Goal: Task Accomplishment & Management: Complete application form

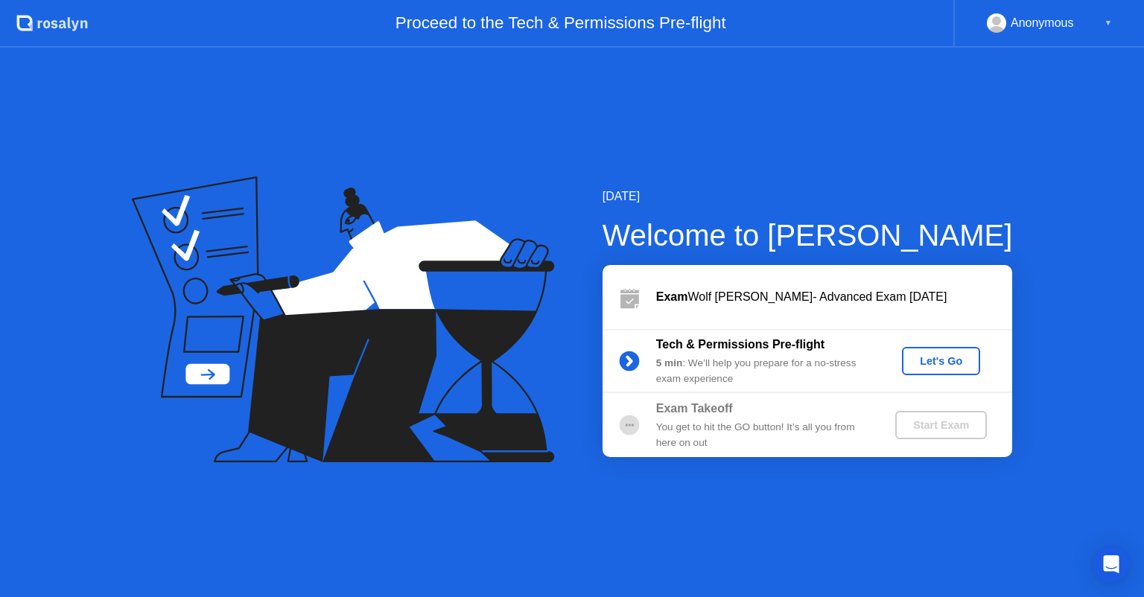
click at [920, 361] on div "Let's Go" at bounding box center [941, 361] width 66 height 12
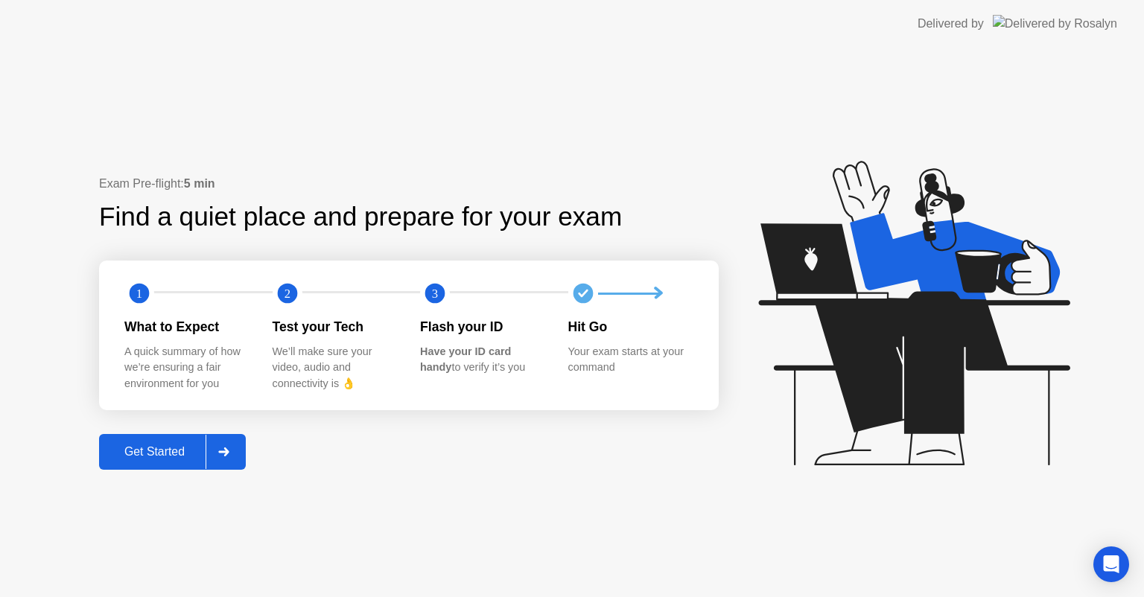
click at [170, 451] on div "Get Started" at bounding box center [154, 451] width 102 height 13
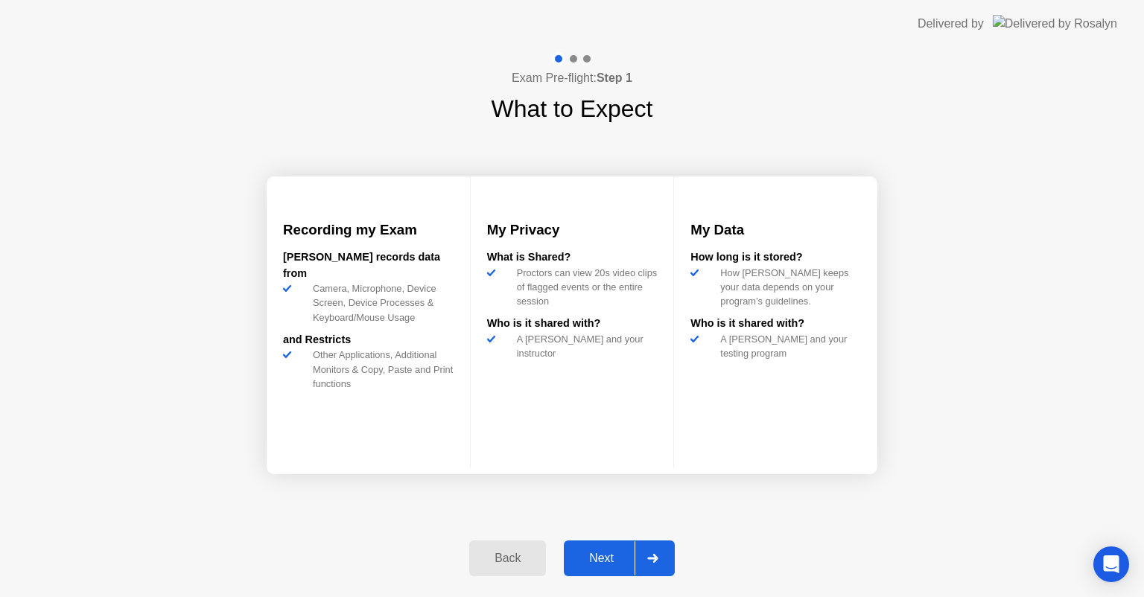
click at [584, 562] on div "Next" at bounding box center [601, 558] width 66 height 13
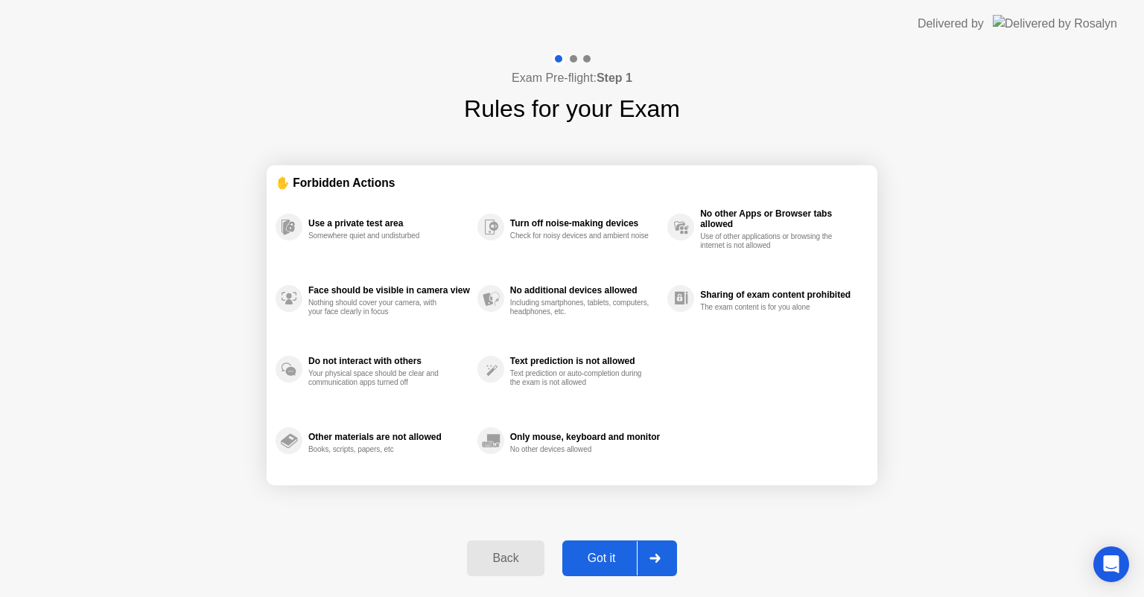
click at [597, 560] on div "Got it" at bounding box center [602, 558] width 70 height 13
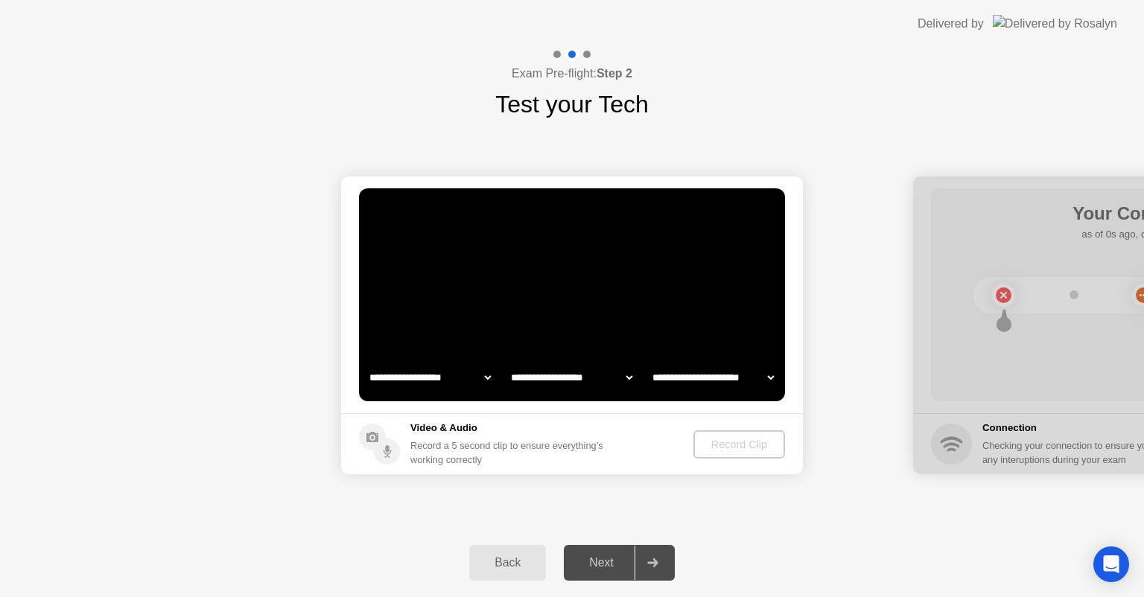
select select "**********"
select select "*******"
click at [712, 439] on div "Record Clip" at bounding box center [739, 445] width 80 height 12
click at [816, 521] on div "**********" at bounding box center [572, 325] width 1144 height 406
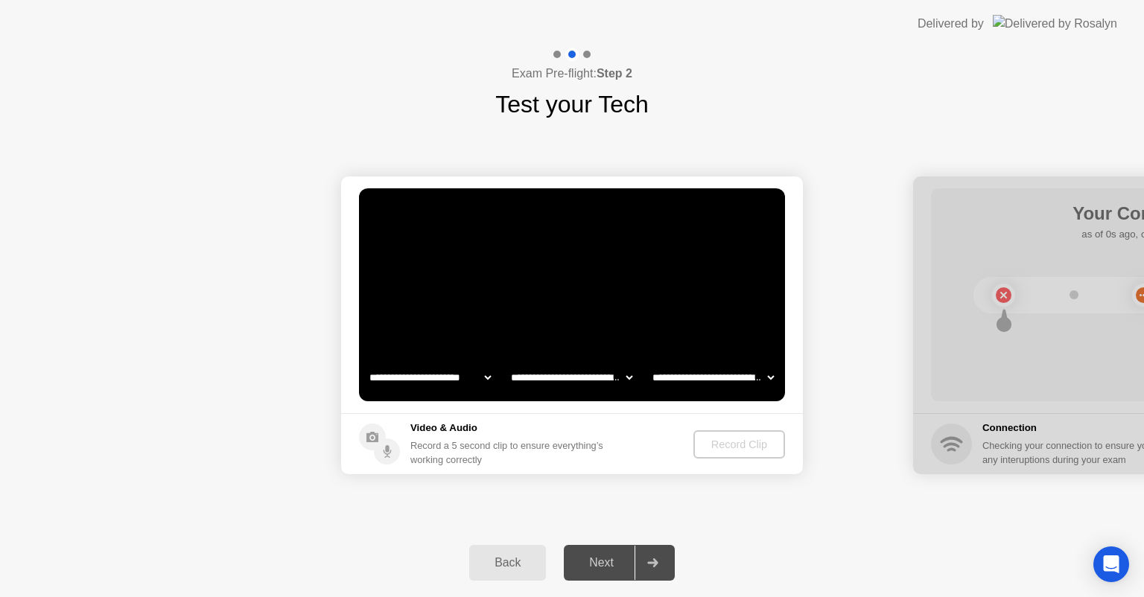
drag, startPoint x: 489, startPoint y: 441, endPoint x: 594, endPoint y: 565, distance: 162.2
click at [594, 565] on div "**********" at bounding box center [572, 322] width 1144 height 549
drag, startPoint x: 594, startPoint y: 565, endPoint x: 489, endPoint y: 569, distance: 105.0
click at [489, 569] on div "Back Next" at bounding box center [572, 563] width 1144 height 68
click at [489, 569] on div "Back" at bounding box center [508, 562] width 68 height 13
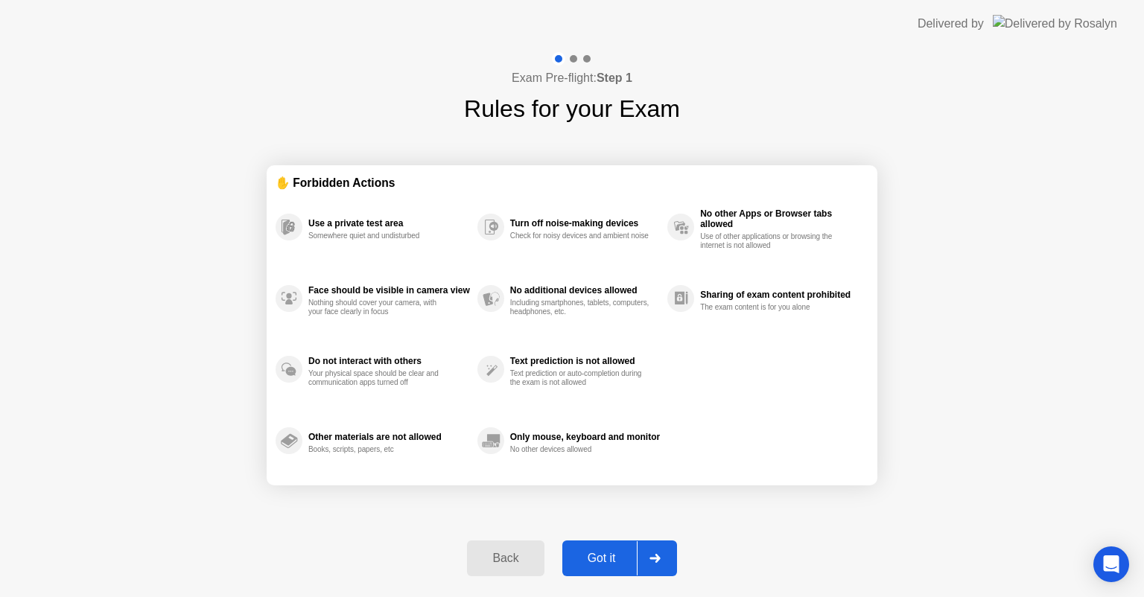
click at [591, 560] on div "Got it" at bounding box center [602, 558] width 70 height 13
select select "**********"
select select "*******"
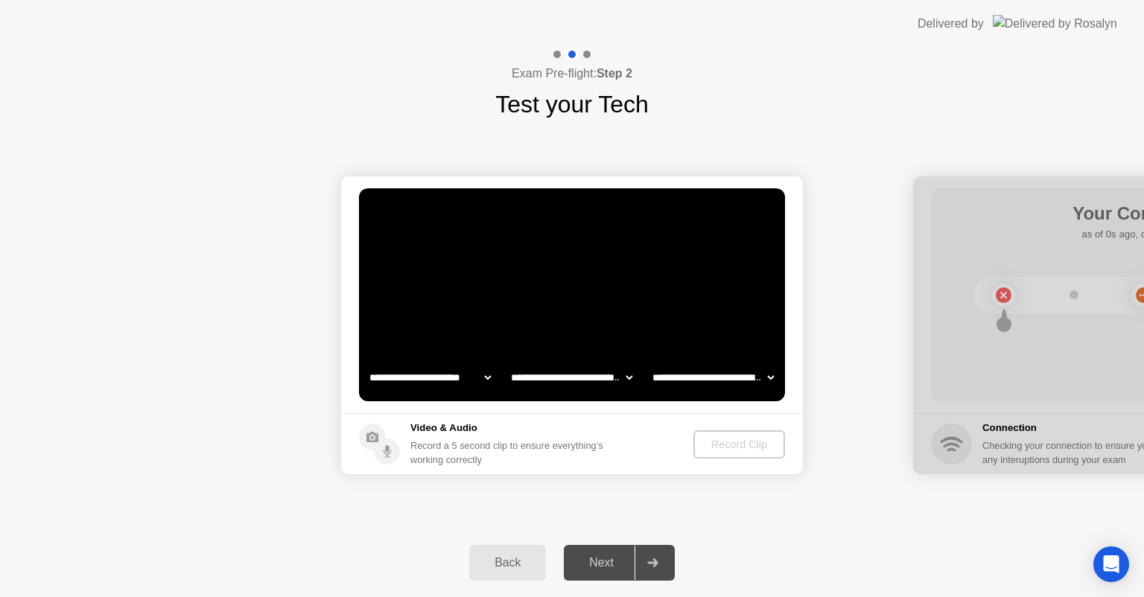
click at [483, 378] on select "**********" at bounding box center [429, 378] width 127 height 30
click at [366, 363] on select "**********" at bounding box center [429, 378] width 127 height 30
click at [539, 310] on video at bounding box center [572, 294] width 426 height 213
click at [715, 442] on div "Record Clip" at bounding box center [740, 445] width 80 height 12
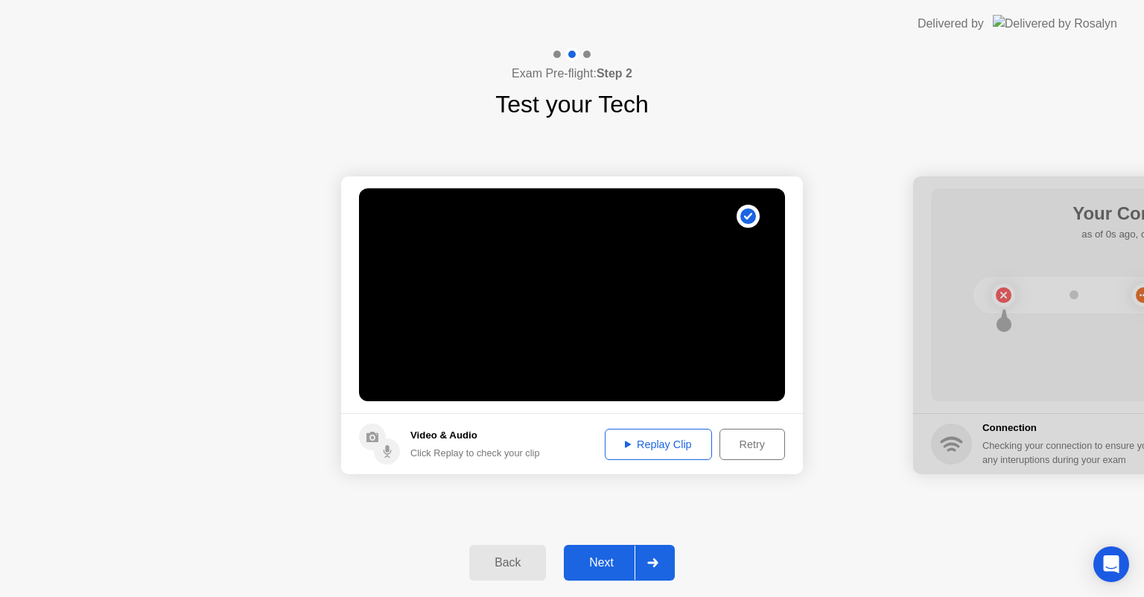
click at [605, 563] on div "Next" at bounding box center [601, 562] width 66 height 13
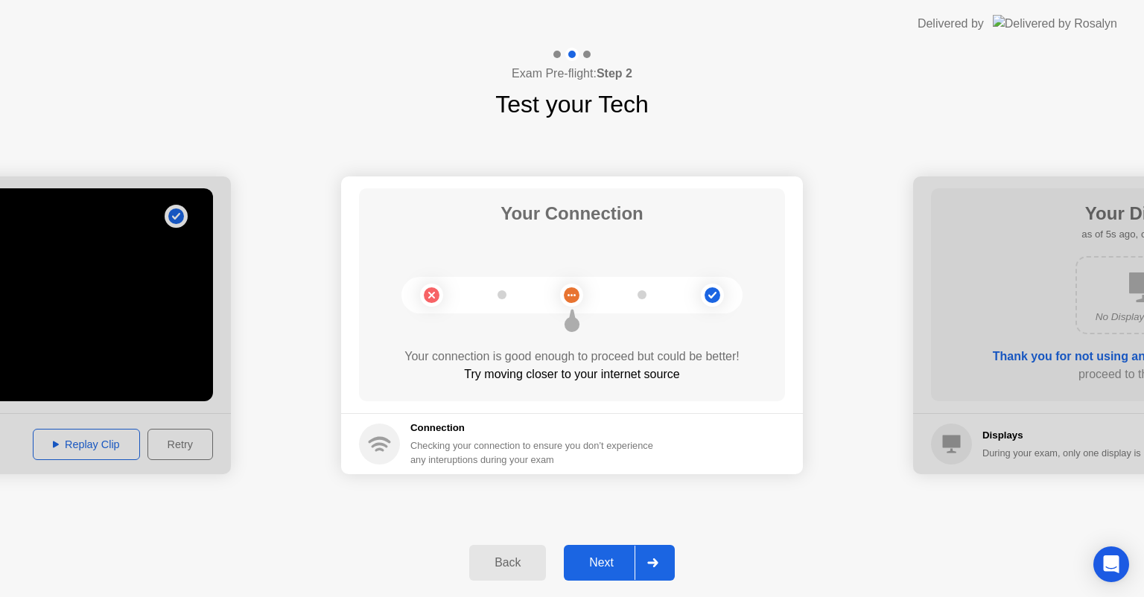
click at [605, 563] on div "Next" at bounding box center [601, 562] width 66 height 13
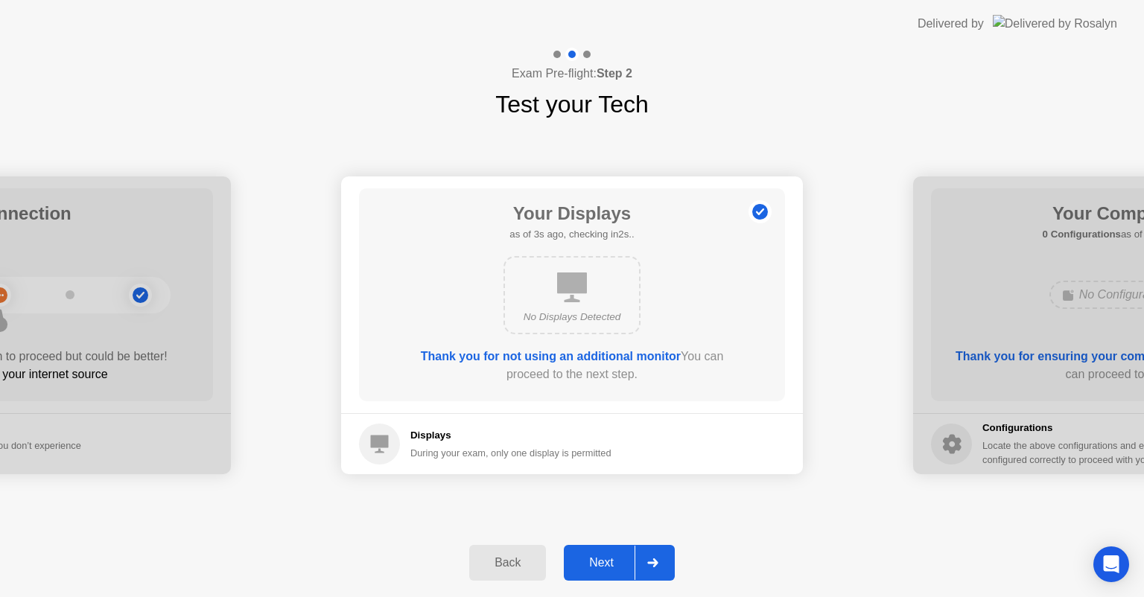
click at [596, 557] on div "Next" at bounding box center [601, 562] width 66 height 13
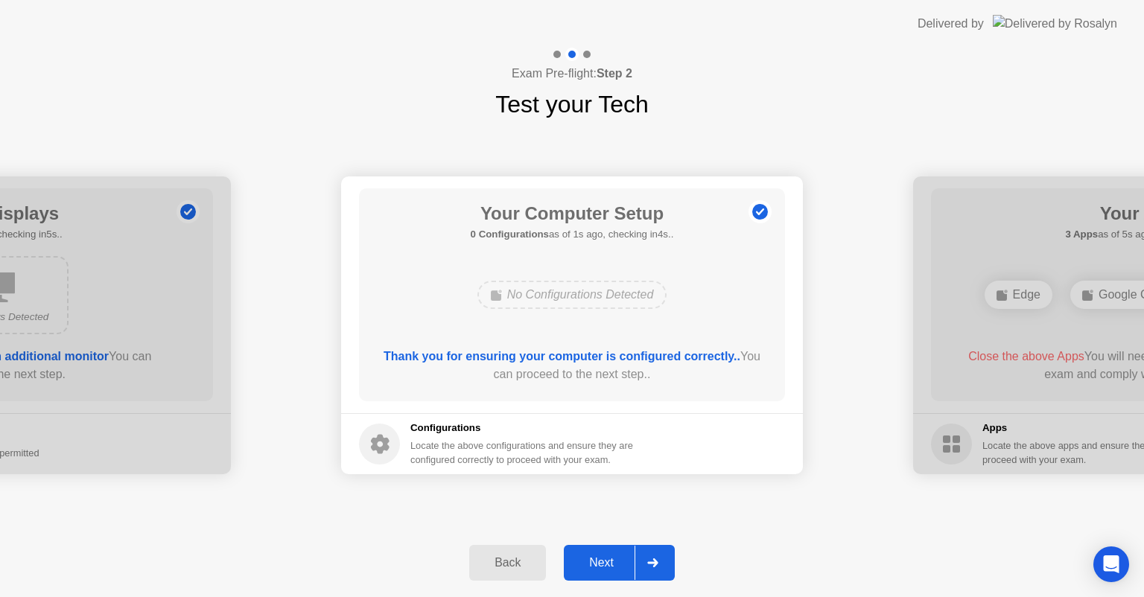
click at [596, 557] on div "Next" at bounding box center [601, 562] width 66 height 13
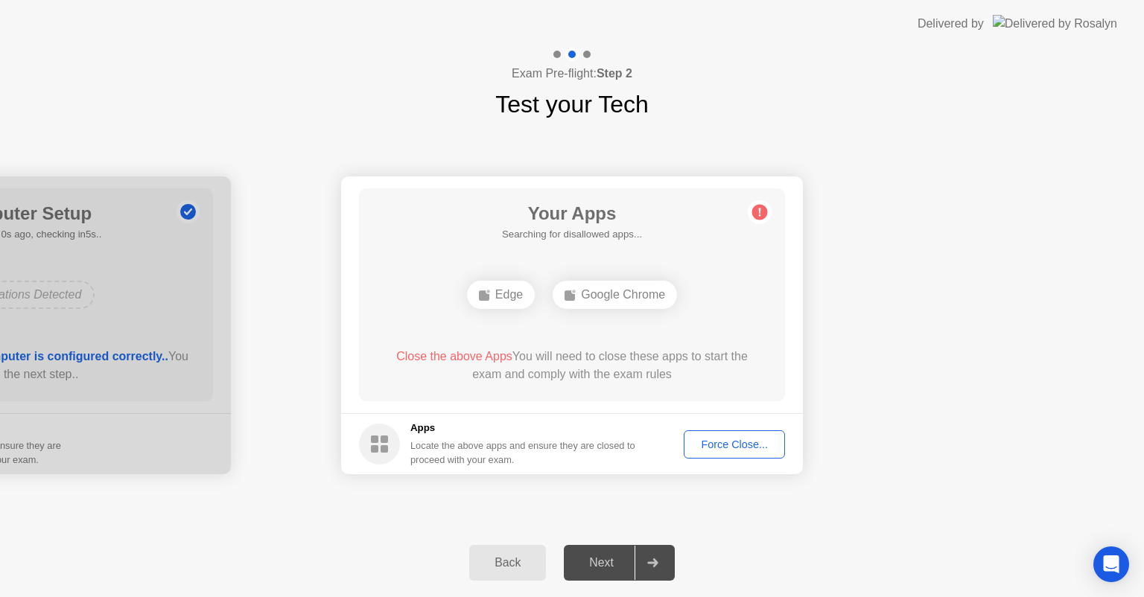
click at [293, 531] on div "Back Next" at bounding box center [572, 563] width 1144 height 68
click at [721, 447] on div "Force Close..." at bounding box center [734, 445] width 91 height 12
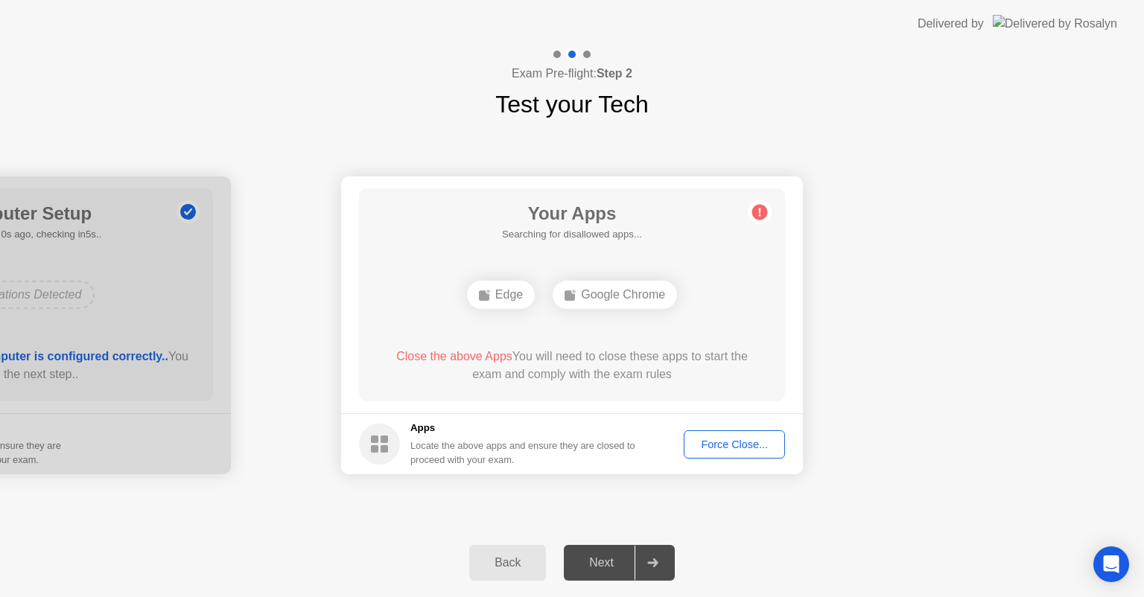
click at [587, 293] on div "Google Chrome" at bounding box center [614, 295] width 124 height 28
click at [707, 439] on div "Force Close..." at bounding box center [734, 445] width 91 height 12
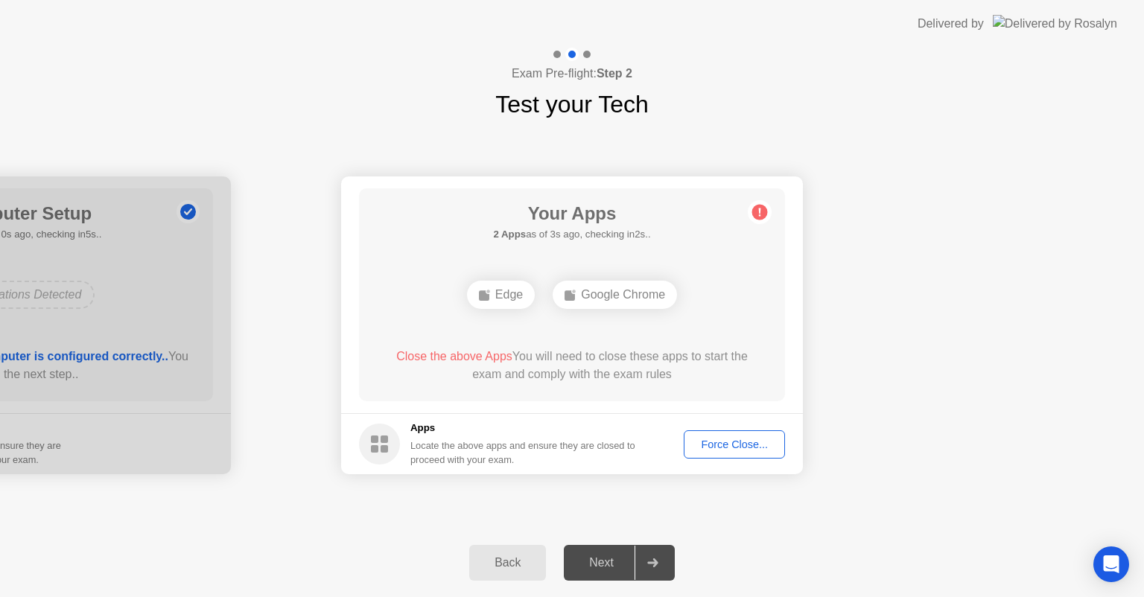
click at [390, 441] on circle at bounding box center [379, 444] width 41 height 41
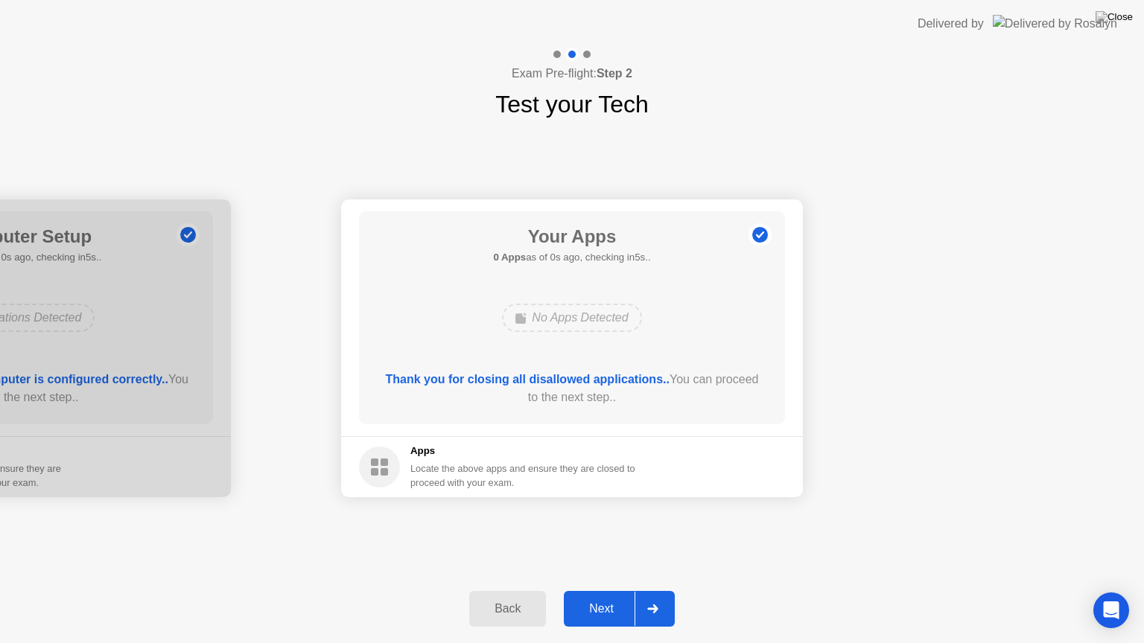
drag, startPoint x: 186, startPoint y: 593, endPoint x: 19, endPoint y: 634, distance: 171.5
click at [19, 596] on div "Back Next" at bounding box center [572, 609] width 1144 height 68
click at [582, 596] on div "Next" at bounding box center [601, 608] width 66 height 13
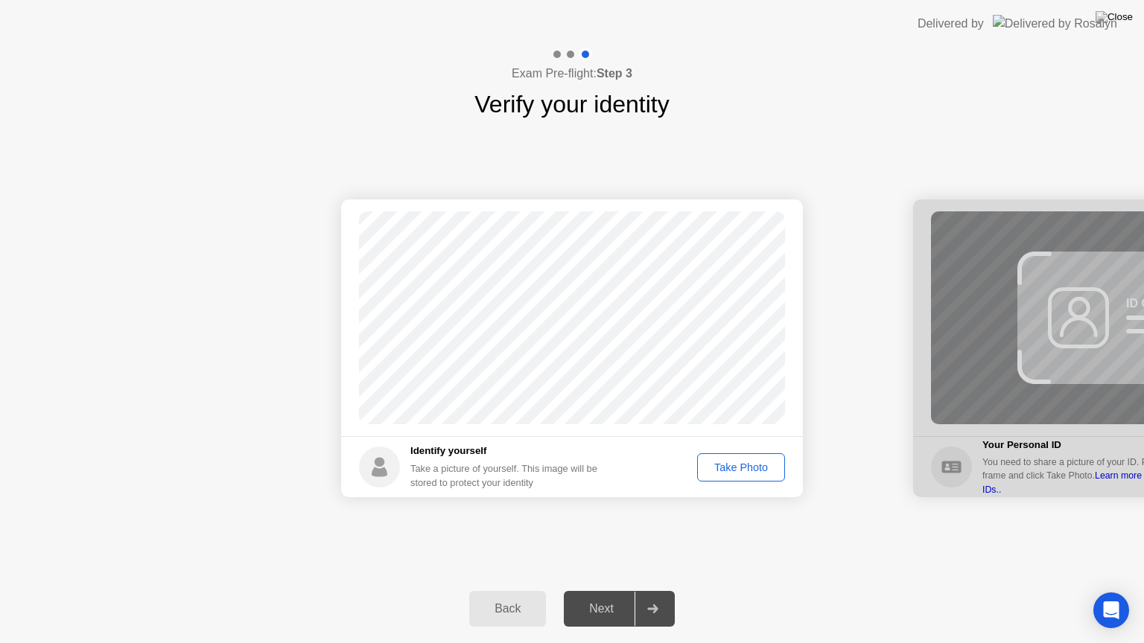
click at [582, 596] on div "Next" at bounding box center [601, 608] width 66 height 13
click at [733, 473] on div "Take Photo" at bounding box center [740, 468] width 77 height 12
click at [618, 596] on div "Next" at bounding box center [601, 608] width 66 height 13
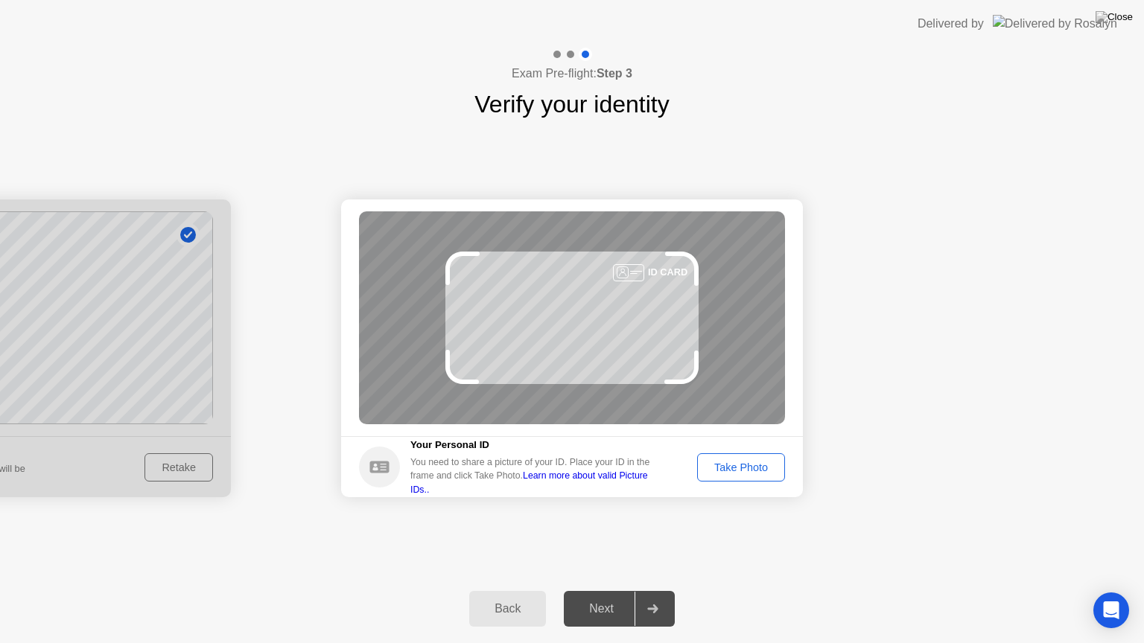
click at [736, 462] on div "Take Photo" at bounding box center [740, 468] width 77 height 12
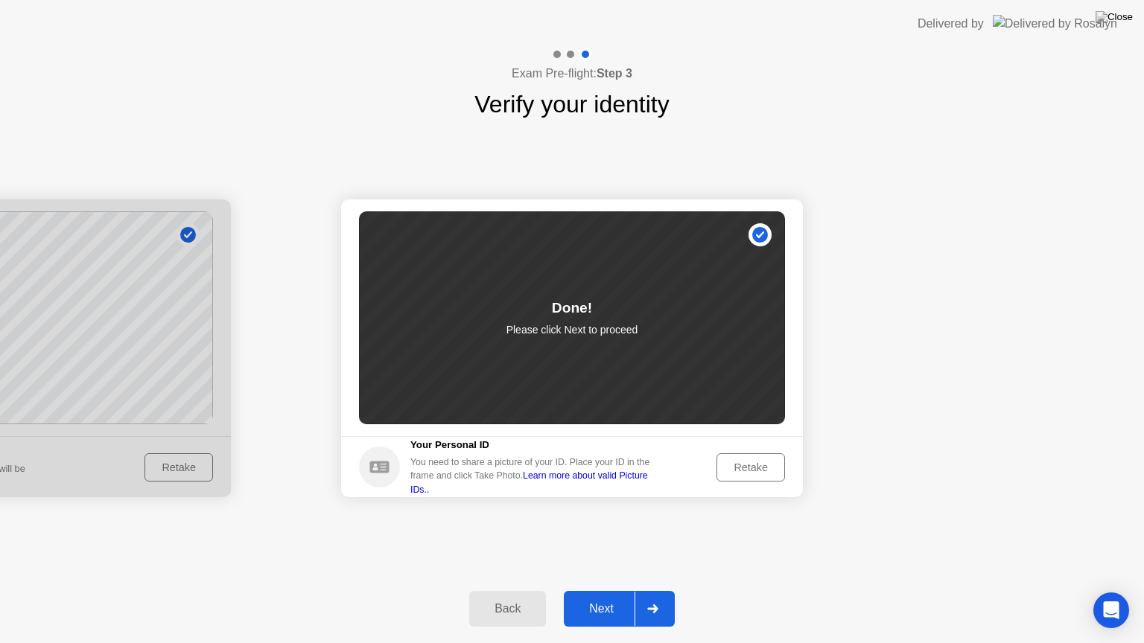
click at [619, 596] on div "Next" at bounding box center [601, 608] width 66 height 13
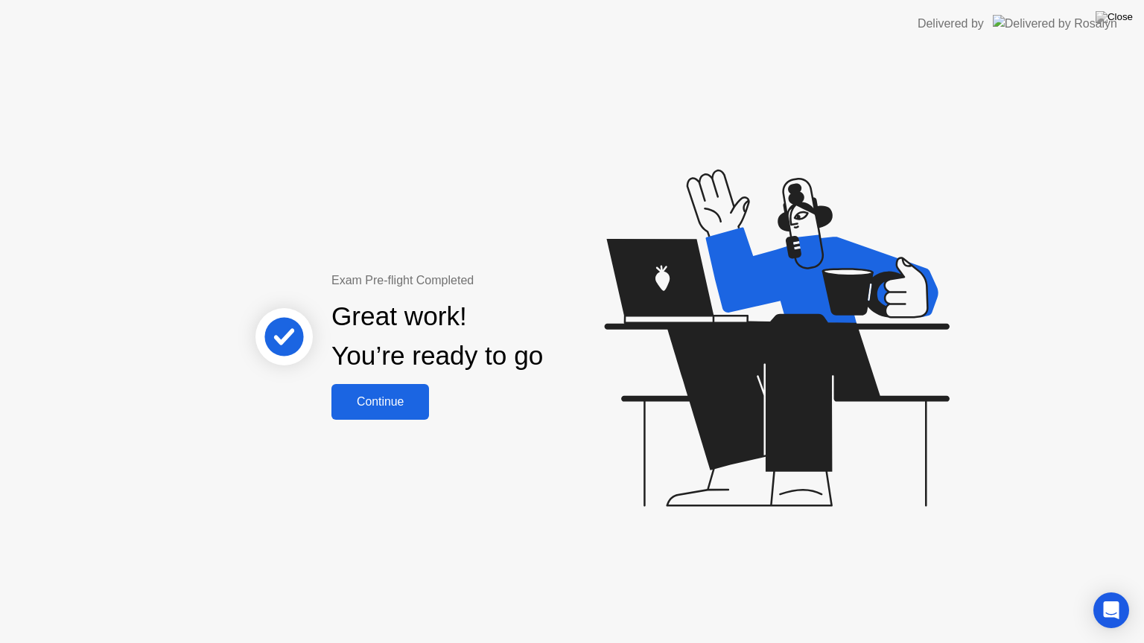
click at [412, 401] on div "Continue" at bounding box center [380, 401] width 89 height 13
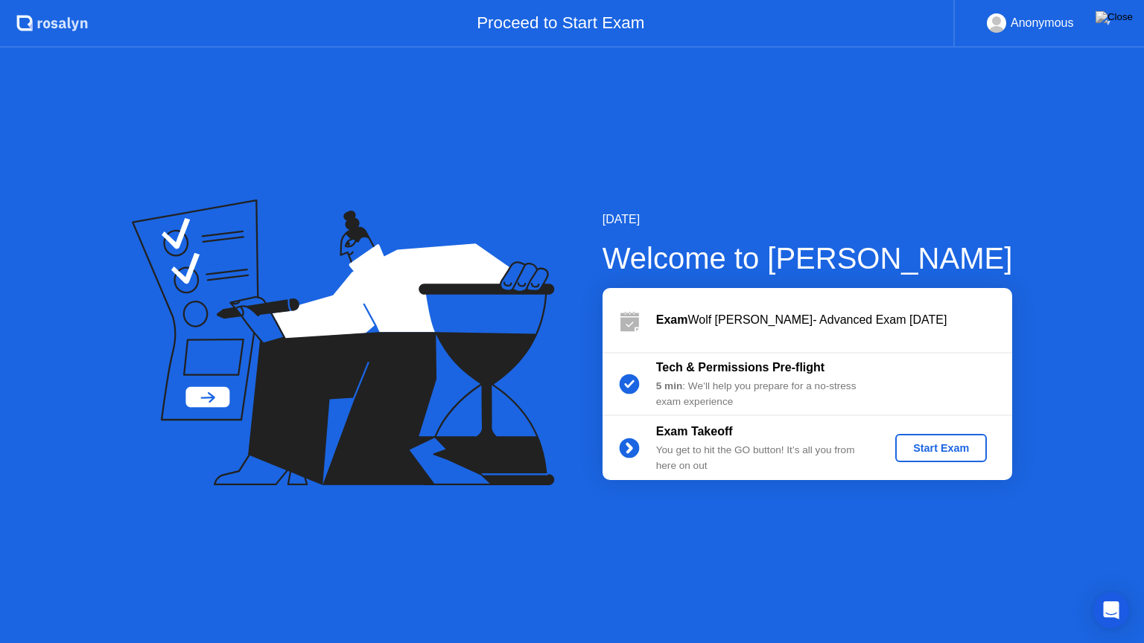
click at [919, 456] on button "Start Exam" at bounding box center [941, 448] width 92 height 28
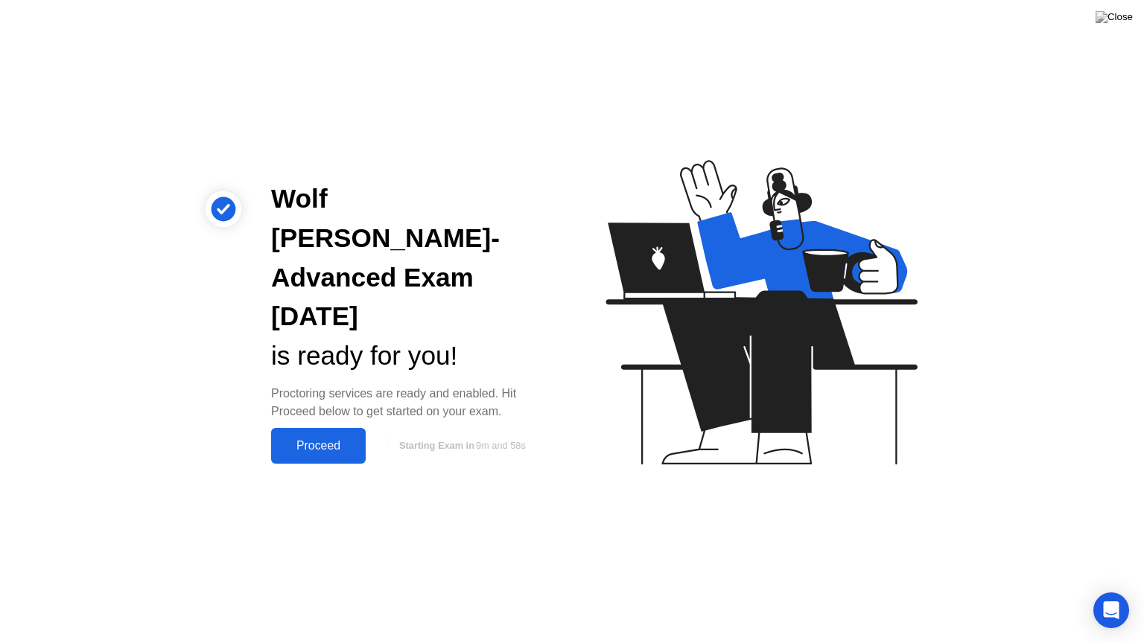
click at [337, 439] on div "Proceed" at bounding box center [318, 445] width 86 height 13
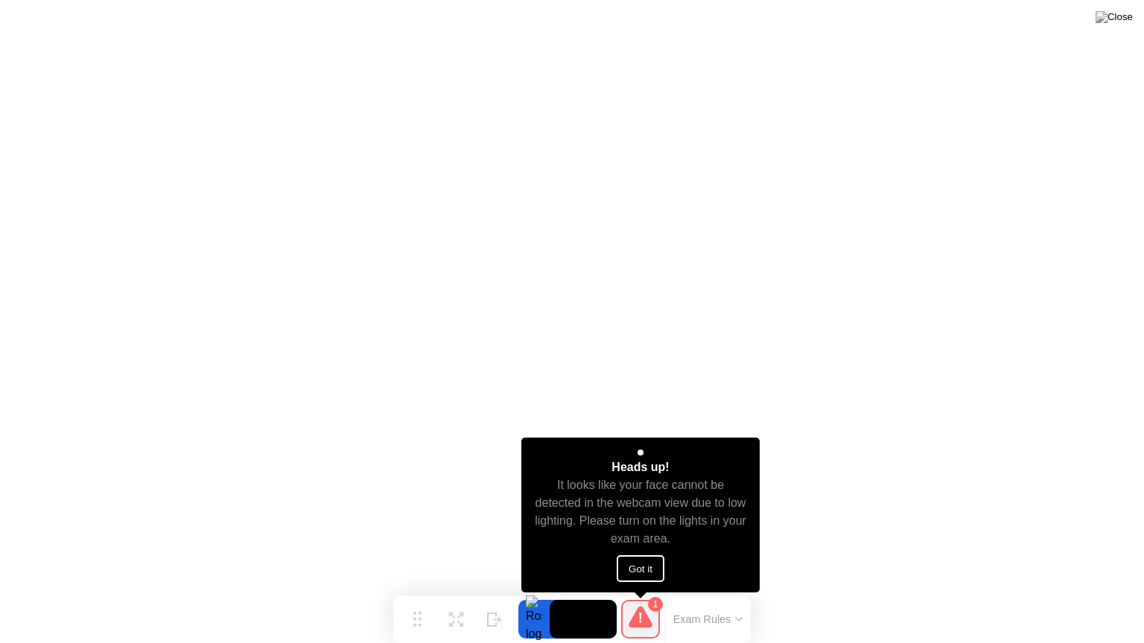
click at [638, 568] on button "Got it" at bounding box center [640, 568] width 48 height 27
